Goal: Information Seeking & Learning: Learn about a topic

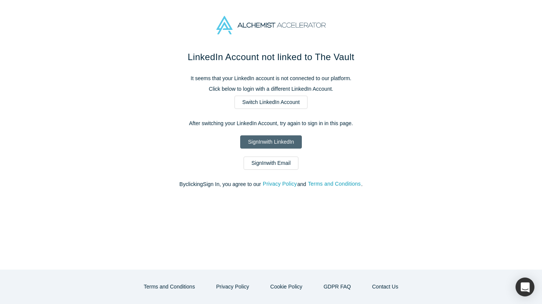
click at [284, 137] on link "Sign In with LinkedIn" at bounding box center [271, 141] width 62 height 13
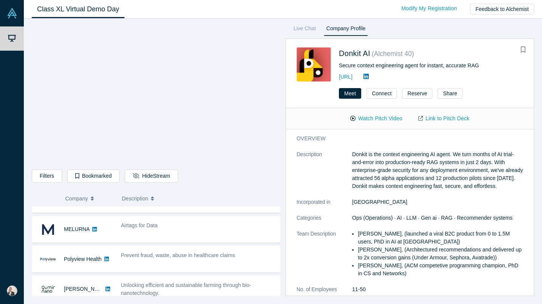
scroll to position [55, 0]
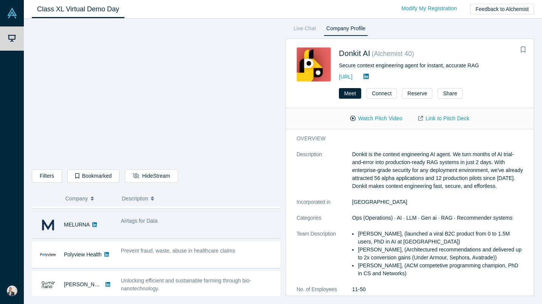
click at [239, 220] on div "Airtags for Data" at bounding box center [198, 221] width 155 height 8
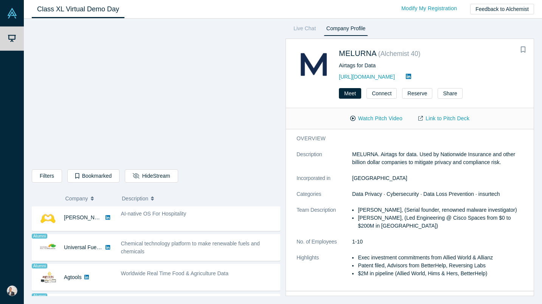
scroll to position [426, 0]
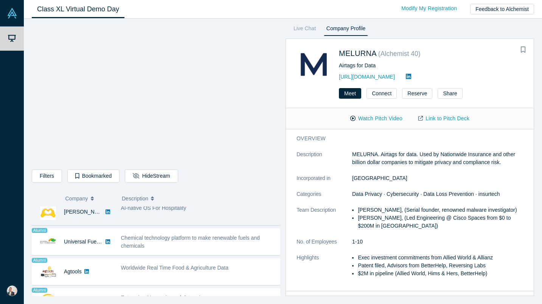
click at [200, 215] on div "AI-native OS For Hospitality" at bounding box center [198, 212] width 163 height 24
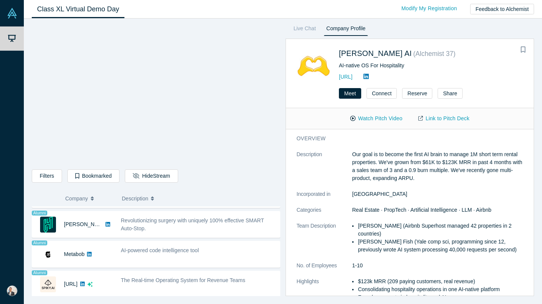
scroll to position [658, 0]
